Goal: Information Seeking & Learning: Understand process/instructions

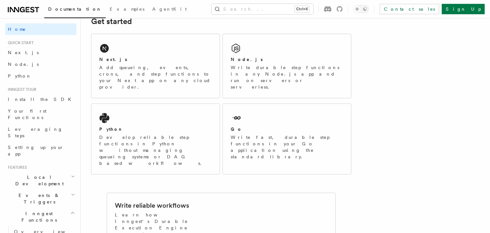
scroll to position [102, 0]
click at [133, 54] on div "Next.js Add queueing, events, crons, and step functions to your Next app on any…" at bounding box center [155, 65] width 128 height 64
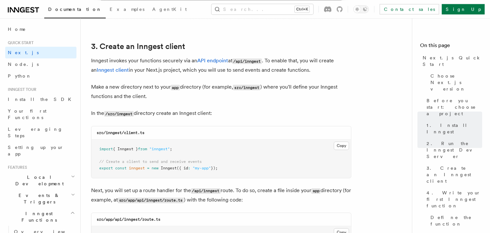
scroll to position [753, 0]
click at [340, 145] on button "Copy Copied" at bounding box center [341, 145] width 15 height 8
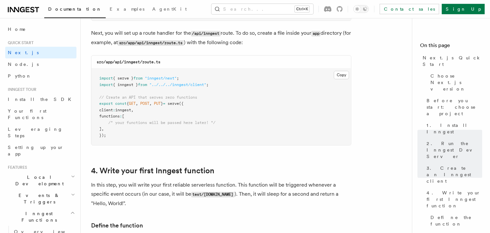
scroll to position [911, 0]
click at [342, 75] on button "Copy Copied" at bounding box center [341, 74] width 15 height 8
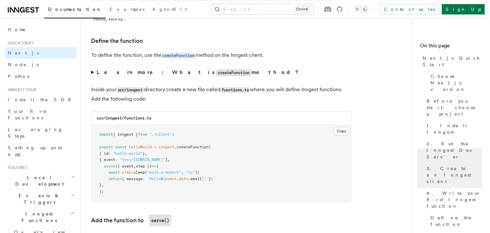
scroll to position [1103, 0]
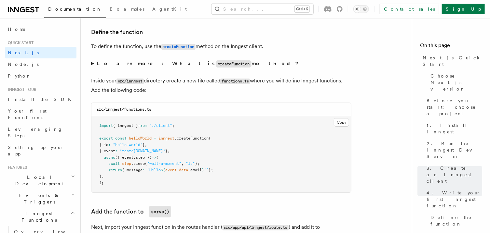
click at [135, 111] on code "src/inngest/functions.ts" at bounding box center [124, 109] width 55 height 5
copy code "functions"
click at [228, 136] on pre "import { inngest } from "./client" ; export const helloWorld = inngest .createF…" at bounding box center [220, 154] width 259 height 76
click at [338, 127] on button "Copy Copied" at bounding box center [341, 122] width 15 height 8
